Goal: Information Seeking & Learning: Check status

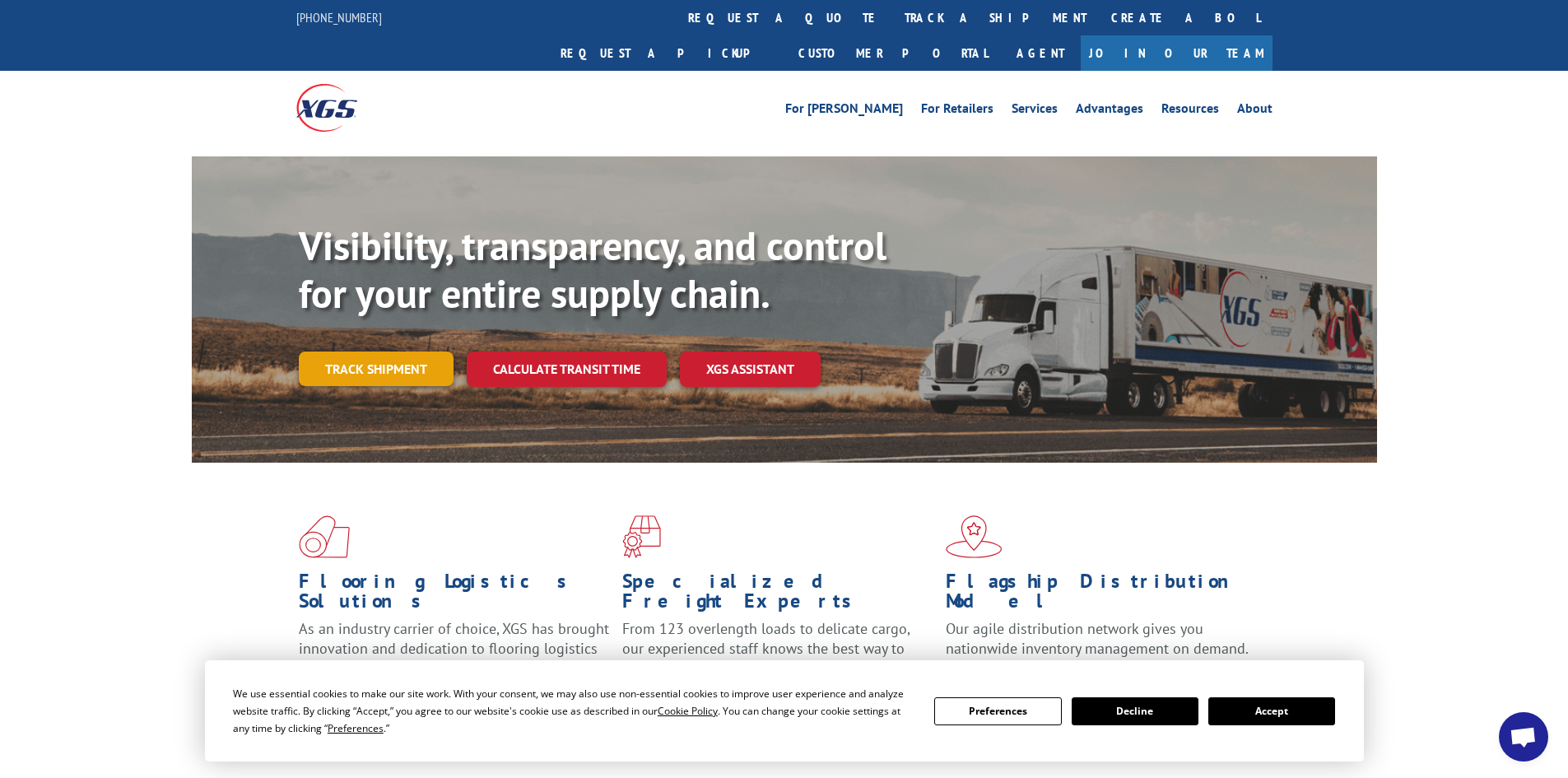
click at [414, 352] on link "Track shipment" at bounding box center [375, 369] width 155 height 35
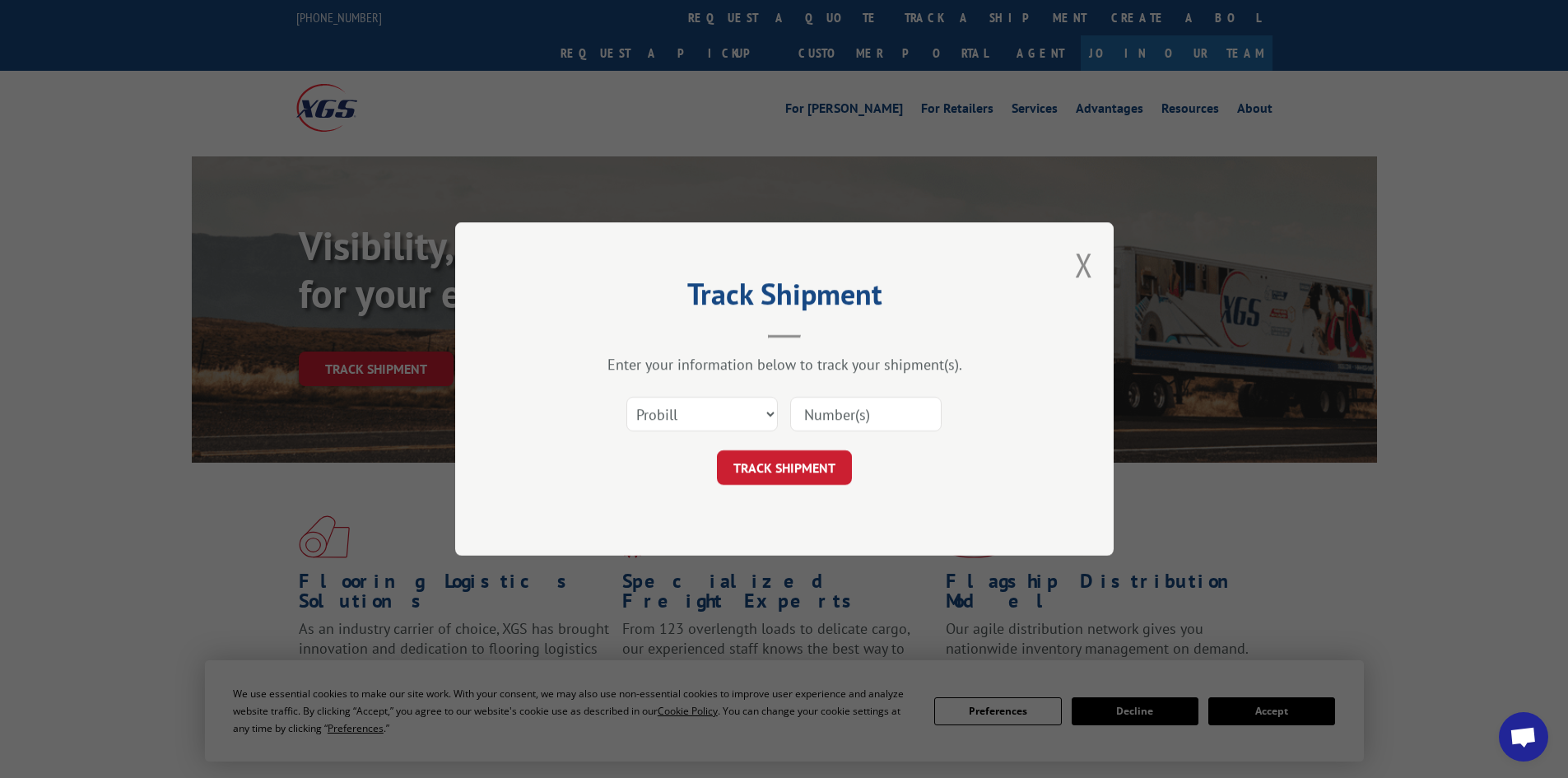
drag, startPoint x: 691, startPoint y: 411, endPoint x: 560, endPoint y: 297, distance: 173.7
click at [560, 297] on h2 "Track Shipment" at bounding box center [785, 298] width 494 height 31
click at [683, 409] on select "Select category... Probill BOL PO" at bounding box center [702, 414] width 151 height 35
drag, startPoint x: 684, startPoint y: 409, endPoint x: 627, endPoint y: 268, distance: 152.1
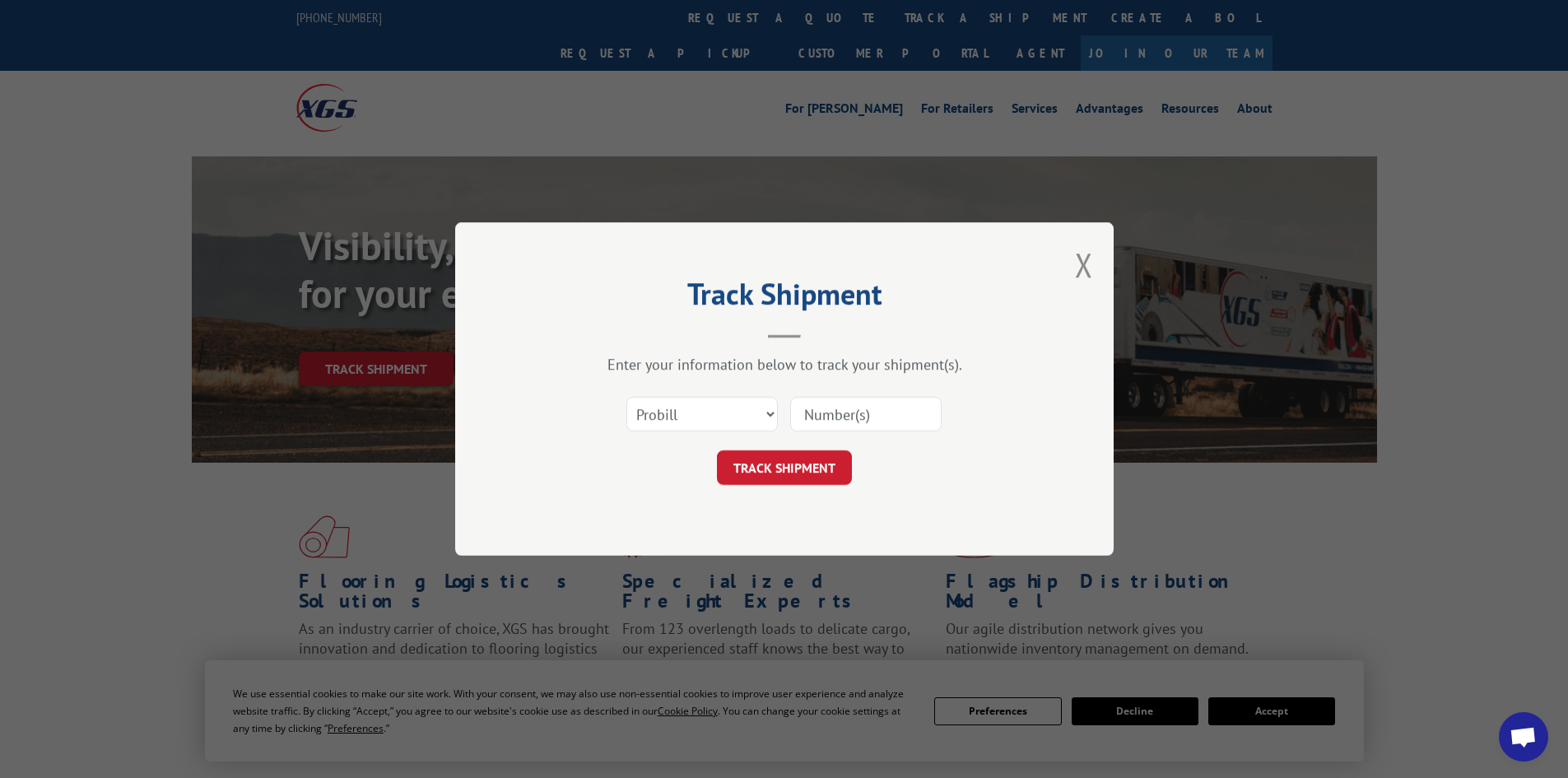
click at [627, 265] on div "Track Shipment Enter your information below to track your shipment(s). Select c…" at bounding box center [784, 389] width 658 height 334
click at [693, 410] on select "Select category... Probill BOL PO" at bounding box center [702, 414] width 151 height 35
drag, startPoint x: 693, startPoint y: 410, endPoint x: 777, endPoint y: 395, distance: 85.3
click at [569, 339] on header "Track Shipment" at bounding box center [785, 310] width 494 height 56
click at [852, 417] on input at bounding box center [865, 414] width 151 height 35
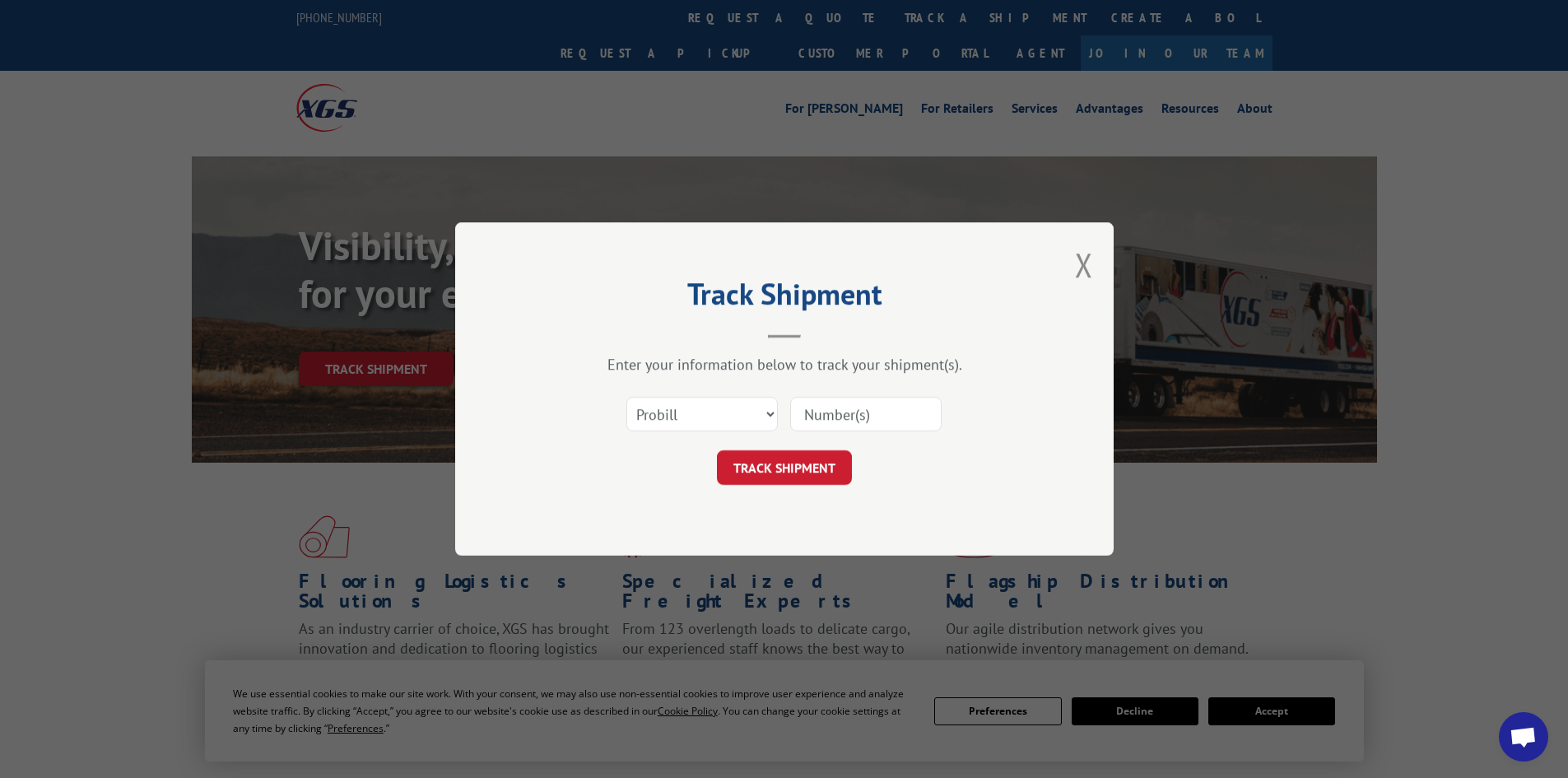
paste input "17590651"
type input "17590651"
click at [798, 460] on button "TRACK SHIPMENT" at bounding box center [784, 468] width 135 height 35
